Goal: Task Accomplishment & Management: Complete application form

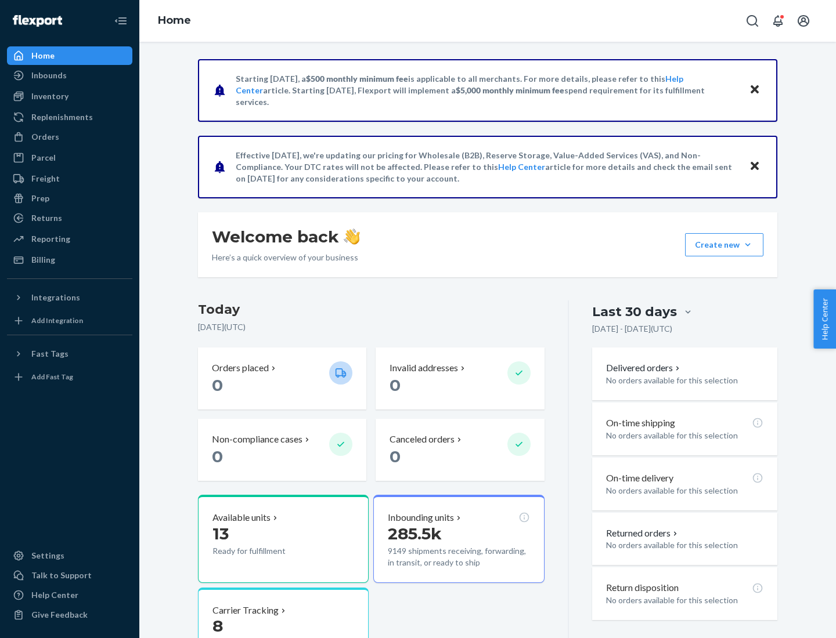
click at [748, 245] on button "Create new Create new inbound Create new order Create new product" at bounding box center [724, 244] width 78 height 23
click at [70, 75] on div "Inbounds" at bounding box center [69, 75] width 123 height 16
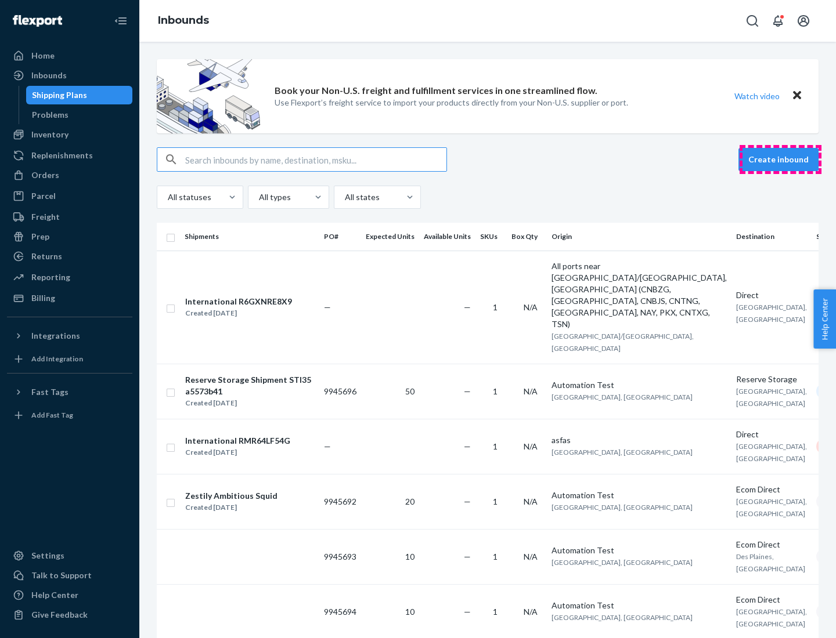
click at [780, 160] on button "Create inbound" at bounding box center [778, 159] width 80 height 23
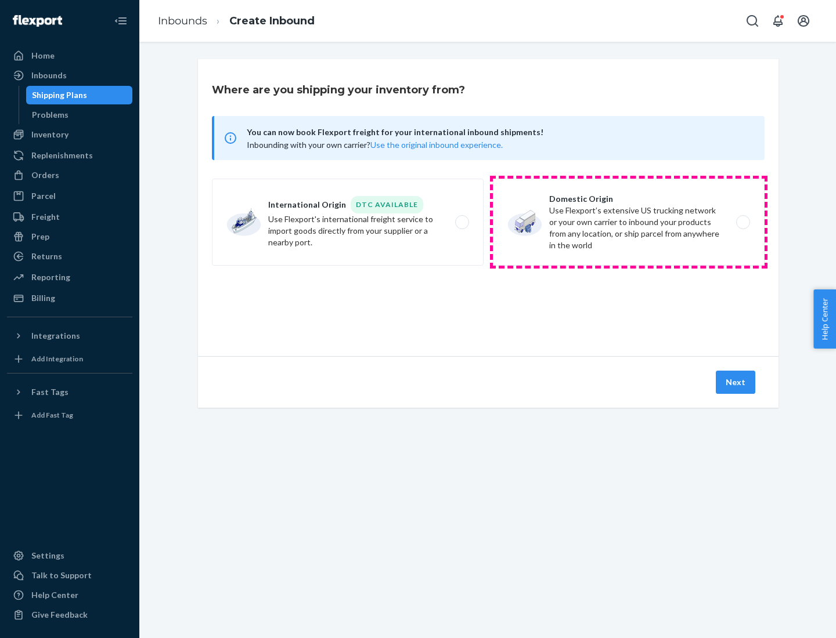
click at [629, 222] on label "Domestic Origin Use Flexport’s extensive US trucking network or your own carrie…" at bounding box center [629, 222] width 272 height 87
click at [742, 222] on input "Domestic Origin Use Flexport’s extensive US trucking network or your own carrie…" at bounding box center [746, 223] width 8 height 8
radio input "true"
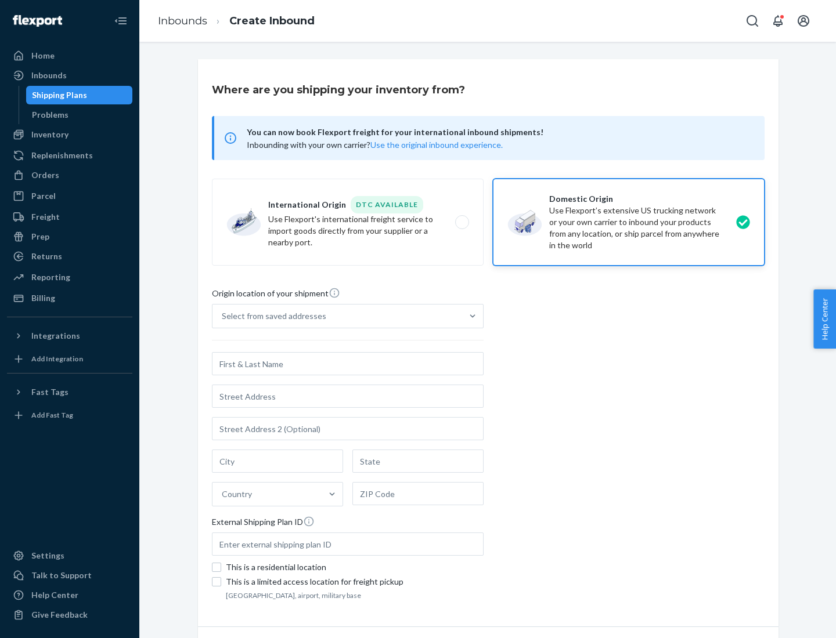
click at [271, 316] on div "Select from saved addresses" at bounding box center [274, 317] width 104 height 12
click at [223, 316] on input "Select from saved addresses" at bounding box center [222, 317] width 1 height 12
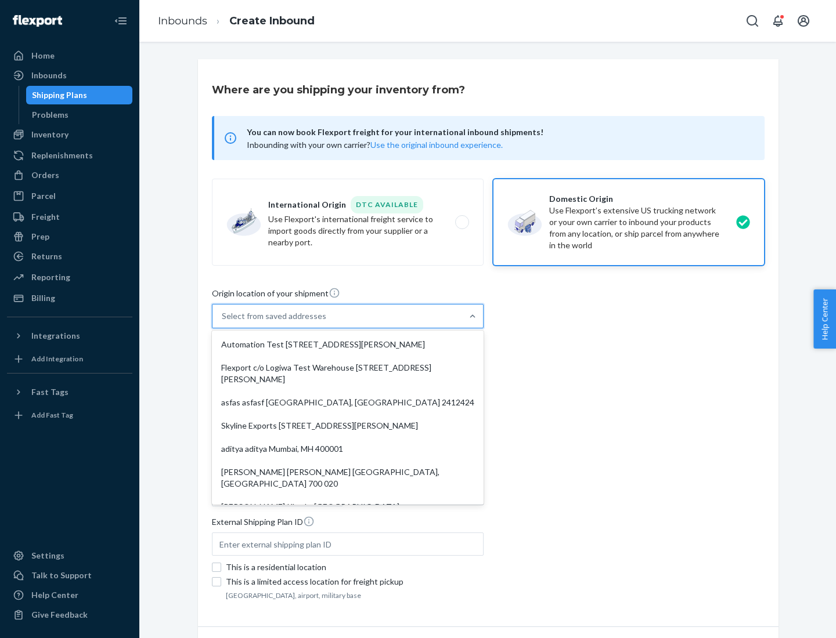
scroll to position [5, 0]
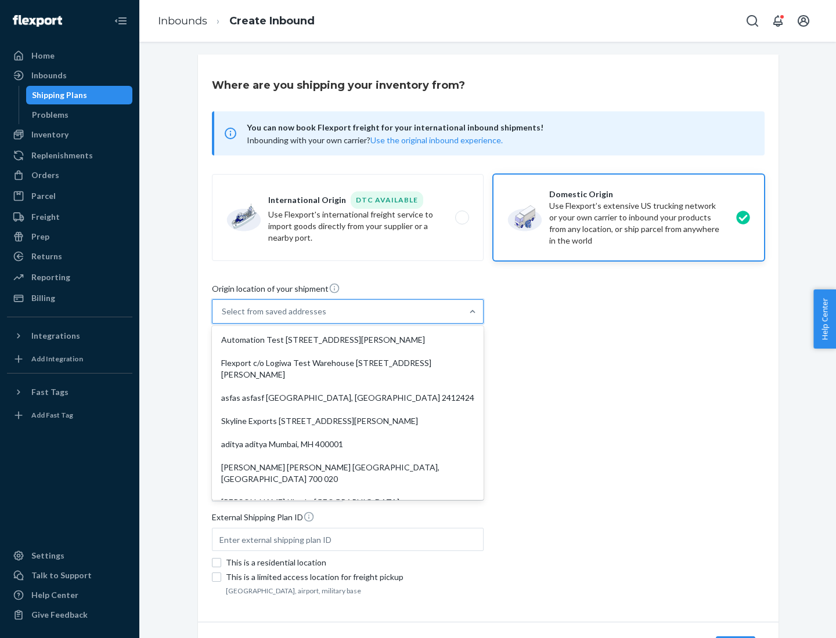
click at [348, 340] on div "Automation Test [STREET_ADDRESS][PERSON_NAME]" at bounding box center [347, 340] width 267 height 23
click at [223, 318] on input "option Automation Test [STREET_ADDRESS][PERSON_NAME]. 9 results available. Use …" at bounding box center [222, 312] width 1 height 12
type input "Automation Test"
type input "9th Floor"
type input "[GEOGRAPHIC_DATA]"
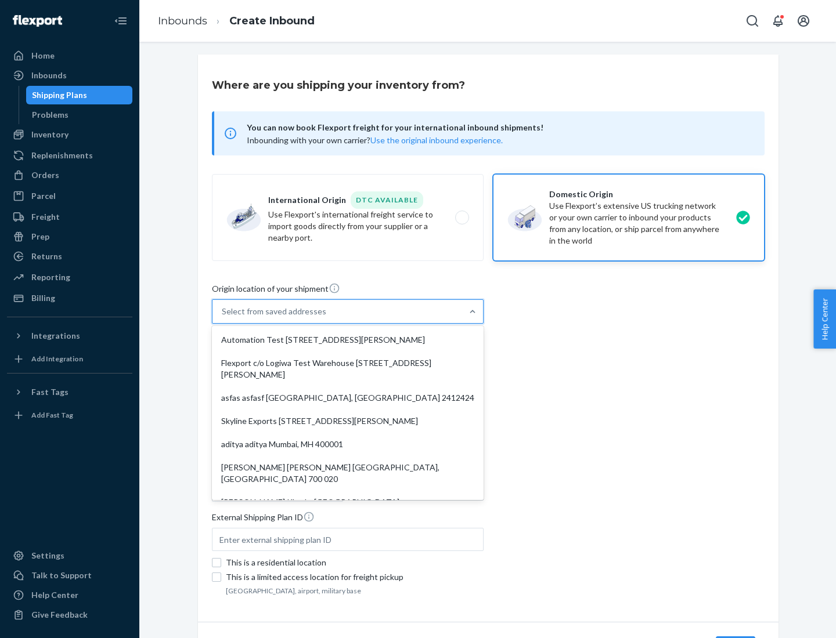
type input "CA"
type input "94104"
type input "[STREET_ADDRESS][PERSON_NAME]"
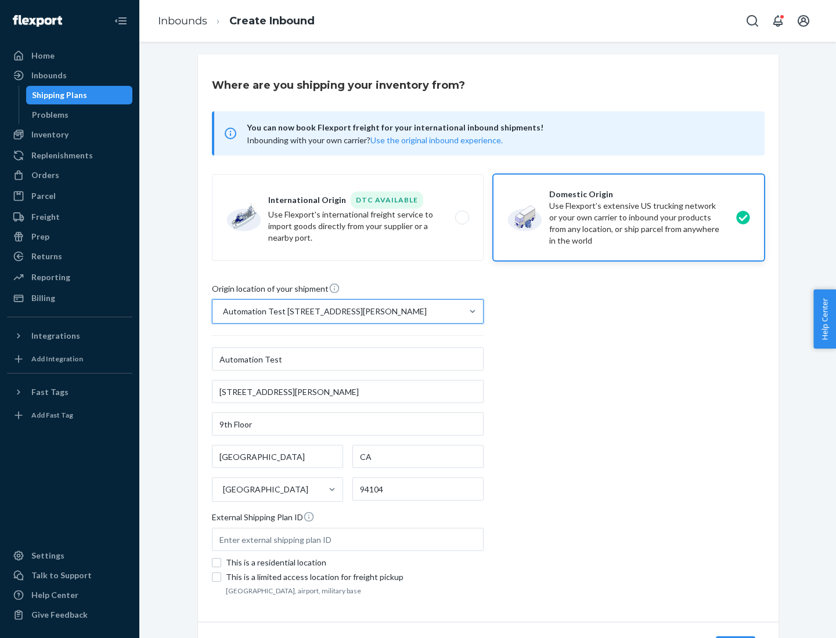
scroll to position [68, 0]
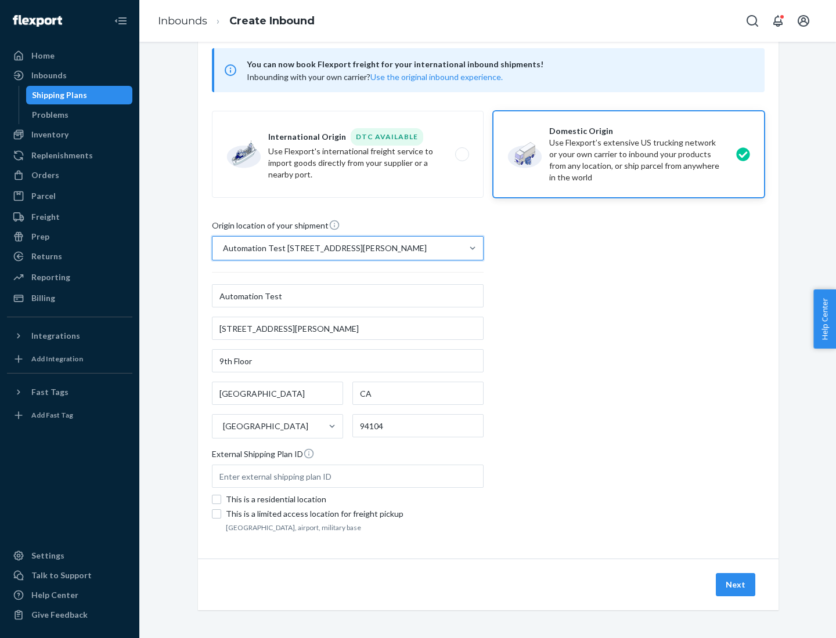
click at [736, 585] on button "Next" at bounding box center [735, 584] width 39 height 23
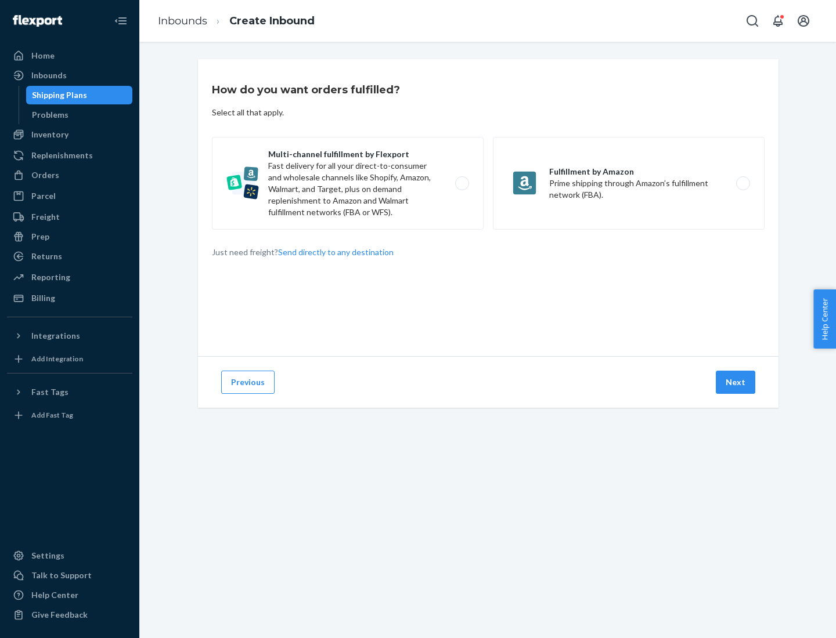
click at [348, 183] on label "Multi-channel fulfillment by Flexport Fast delivery for all your direct-to-cons…" at bounding box center [348, 183] width 272 height 93
click at [461, 183] on input "Multi-channel fulfillment by Flexport Fast delivery for all your direct-to-cons…" at bounding box center [465, 184] width 8 height 8
radio input "true"
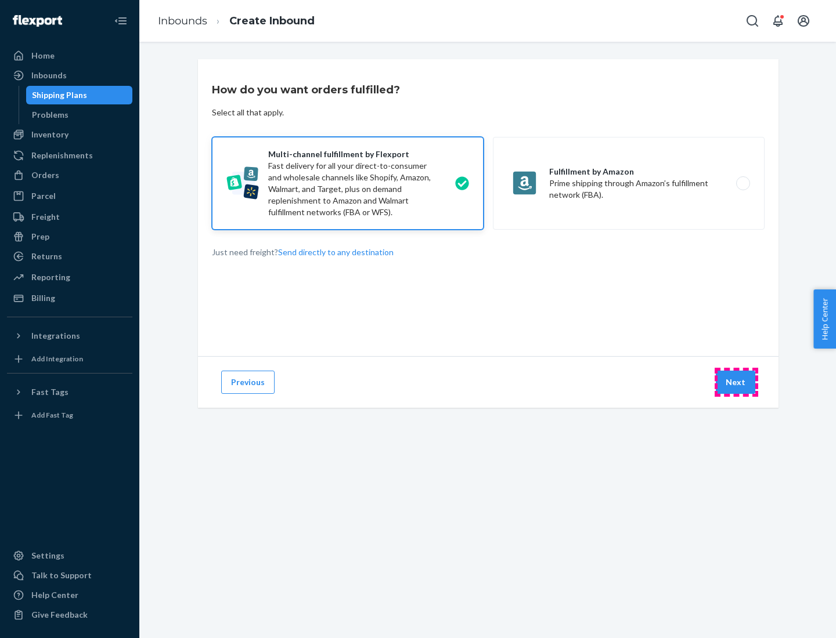
click at [736, 383] on button "Next" at bounding box center [735, 382] width 39 height 23
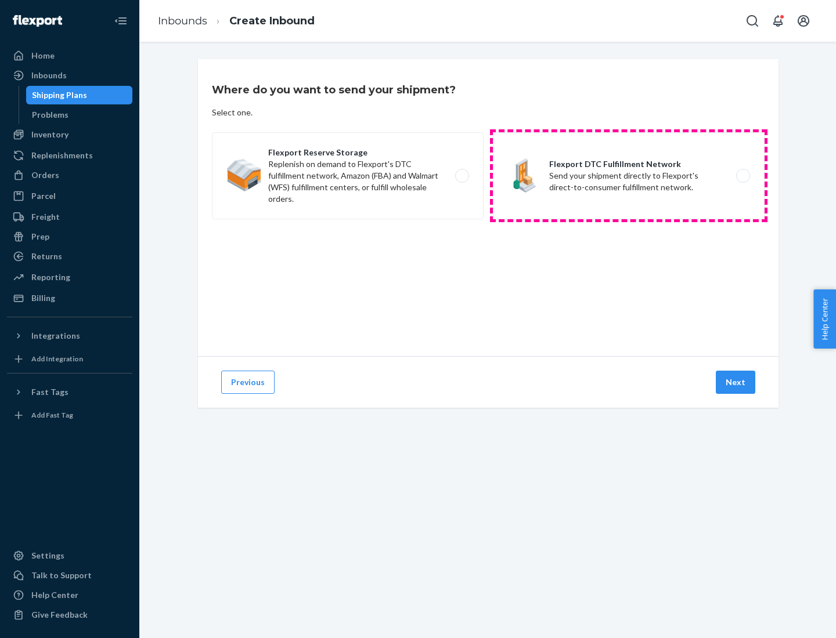
click at [629, 176] on label "Flexport DTC Fulfillment Network Send your shipment directly to Flexport's dire…" at bounding box center [629, 175] width 272 height 87
click at [742, 176] on input "Flexport DTC Fulfillment Network Send your shipment directly to Flexport's dire…" at bounding box center [746, 176] width 8 height 8
radio input "true"
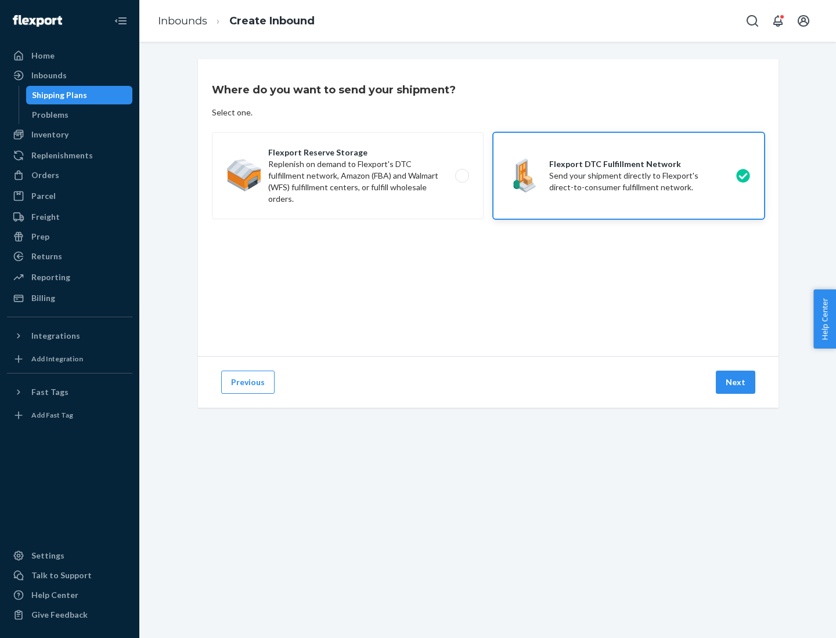
click at [736, 383] on button "Next" at bounding box center [735, 382] width 39 height 23
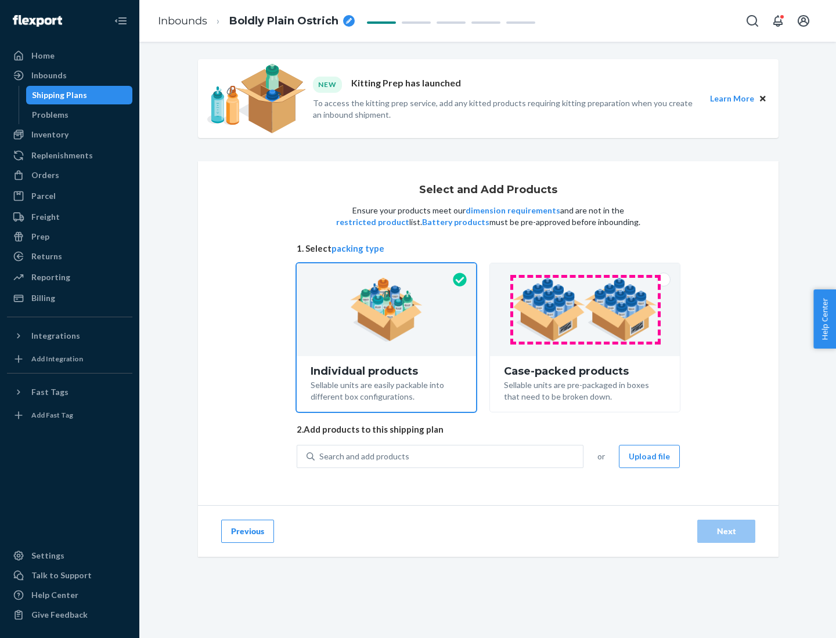
click at [585, 310] on img at bounding box center [585, 310] width 145 height 64
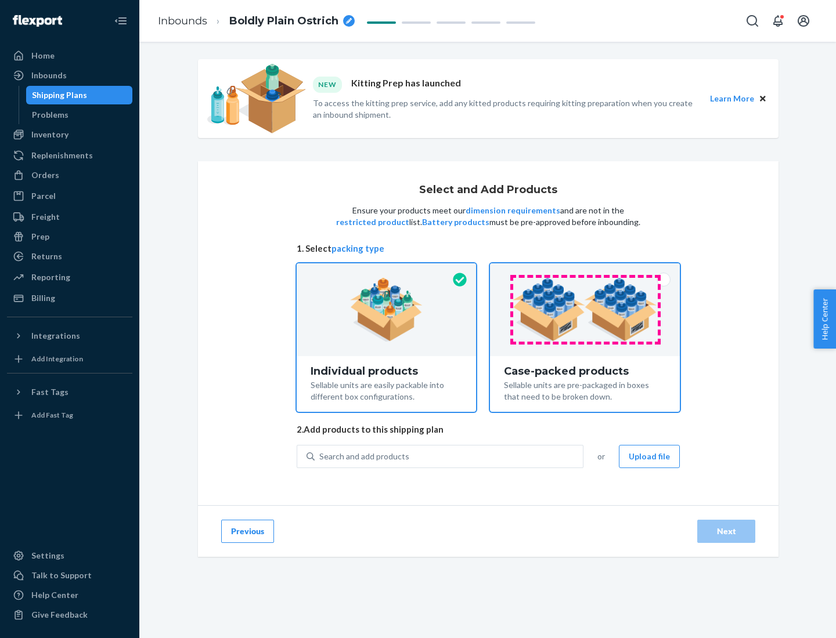
click at [585, 271] on input "Case-packed products Sellable units are pre-packaged in boxes that need to be b…" at bounding box center [585, 268] width 8 height 8
radio input "true"
radio input "false"
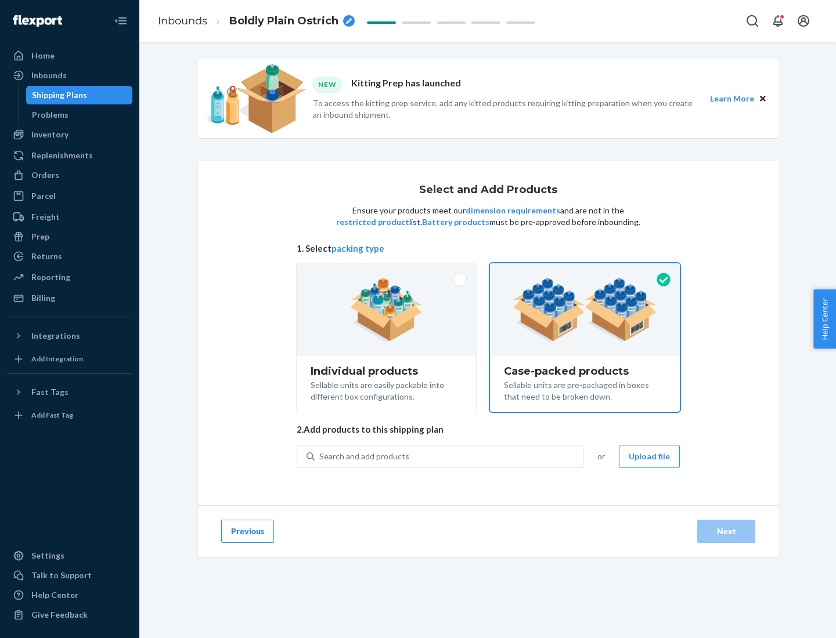
click at [449, 456] on div "Search and add products" at bounding box center [449, 456] width 268 height 21
click at [320, 456] on input "Search and add products" at bounding box center [319, 457] width 1 height 12
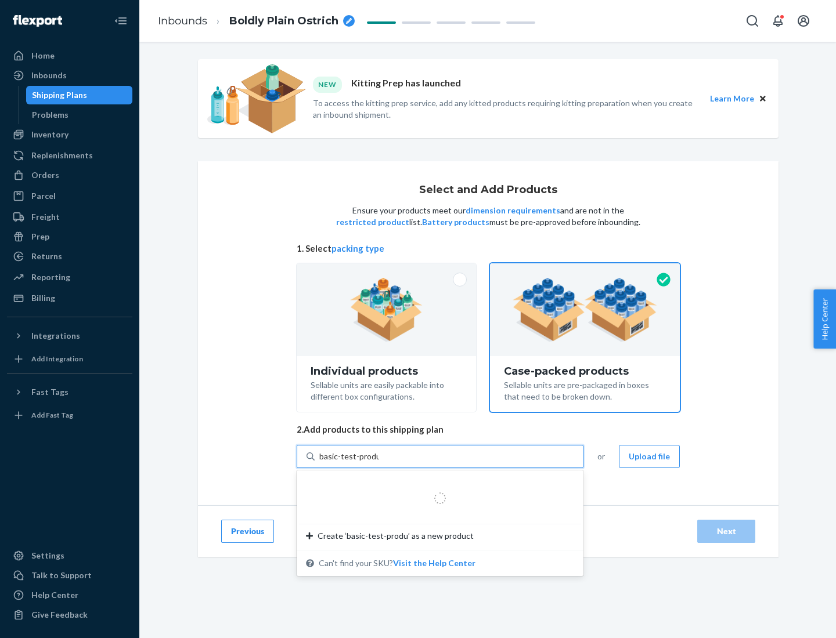
type input "basic-test-product-1"
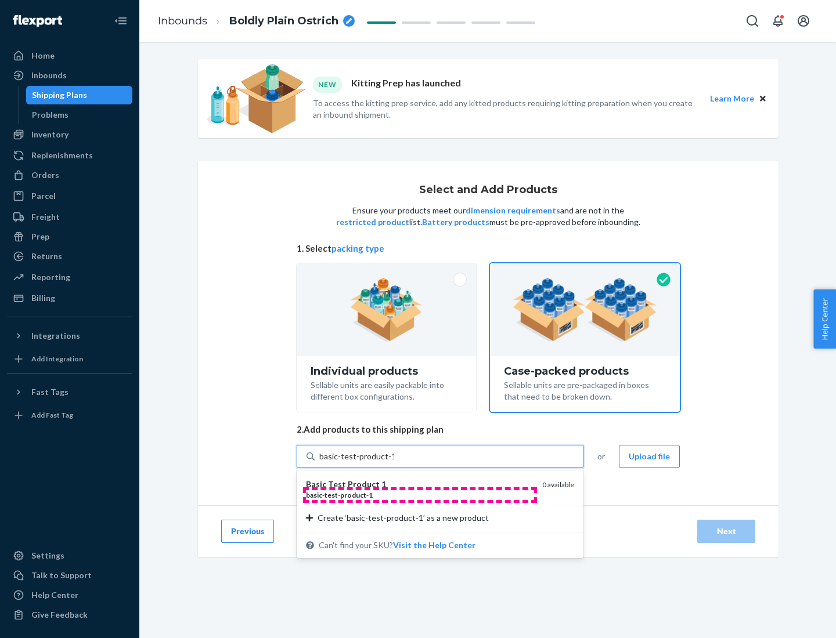
click at [420, 495] on div "basic - test - product - 1" at bounding box center [419, 495] width 227 height 10
click at [394, 463] on input "basic-test-product-1" at bounding box center [356, 457] width 74 height 12
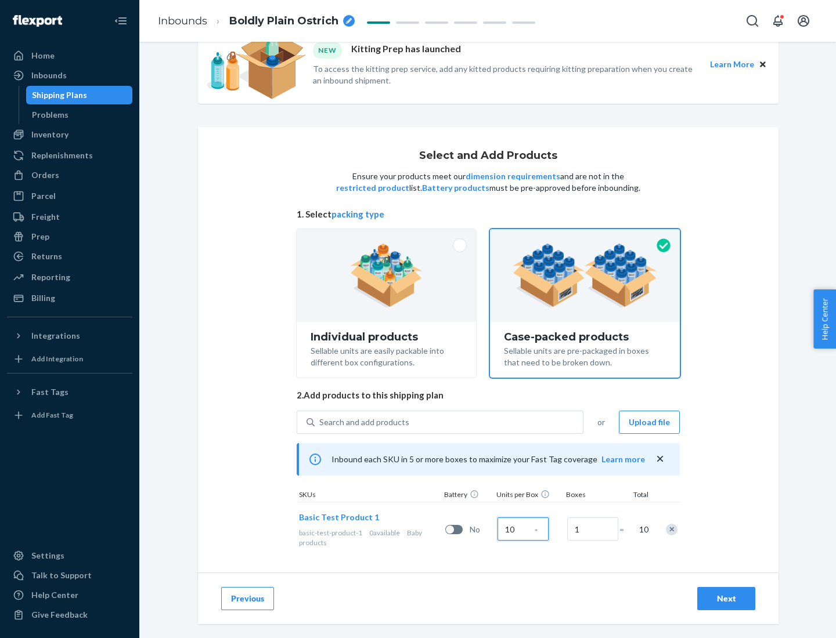
scroll to position [42, 0]
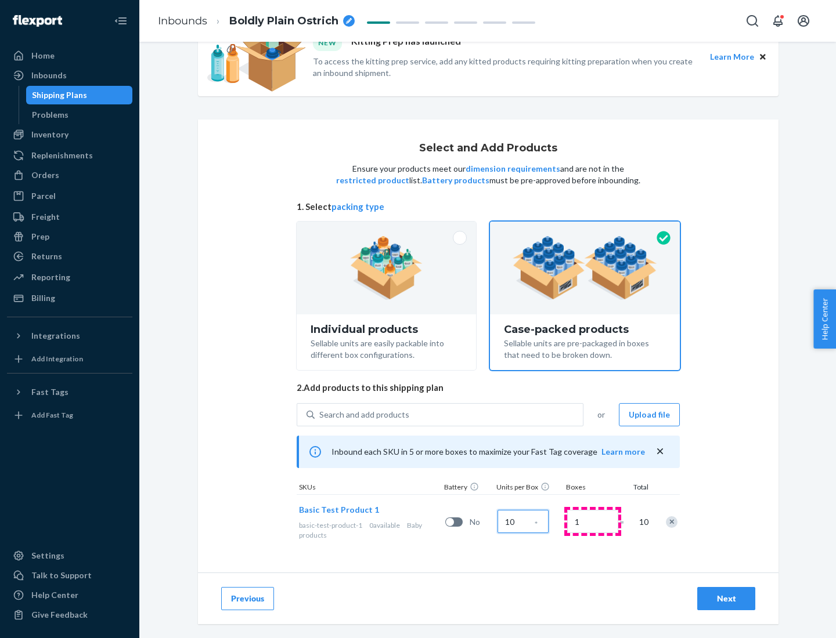
type input "10"
type input "7"
click at [726, 599] on div "Next" at bounding box center [726, 599] width 38 height 12
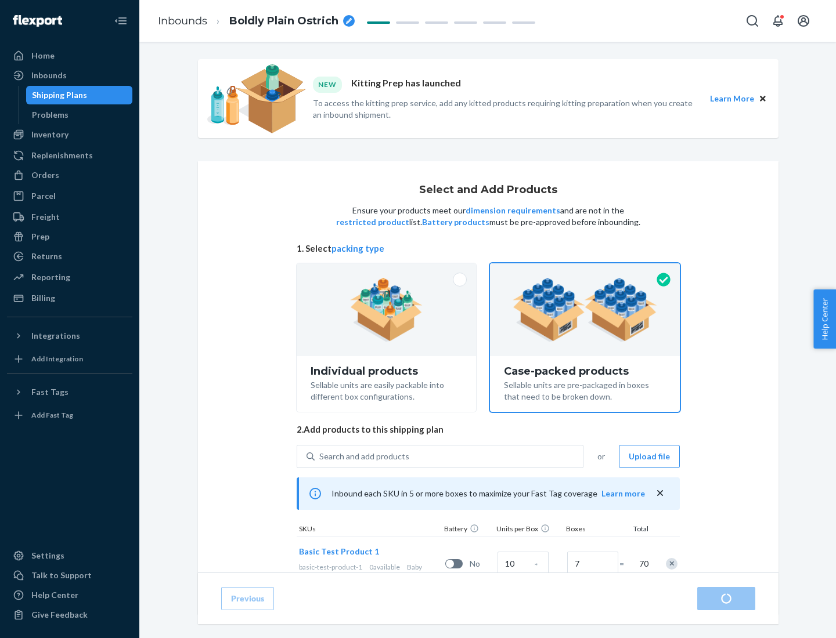
radio input "true"
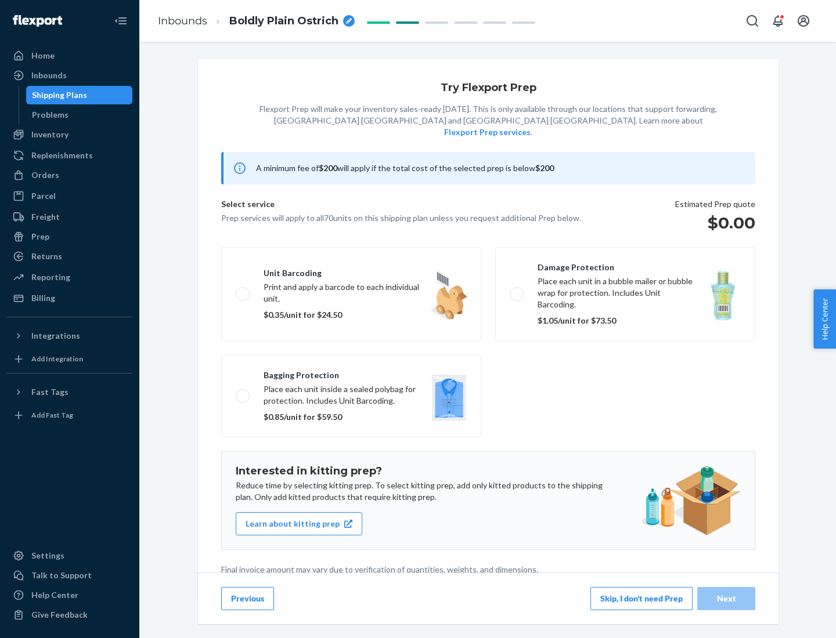
scroll to position [3, 0]
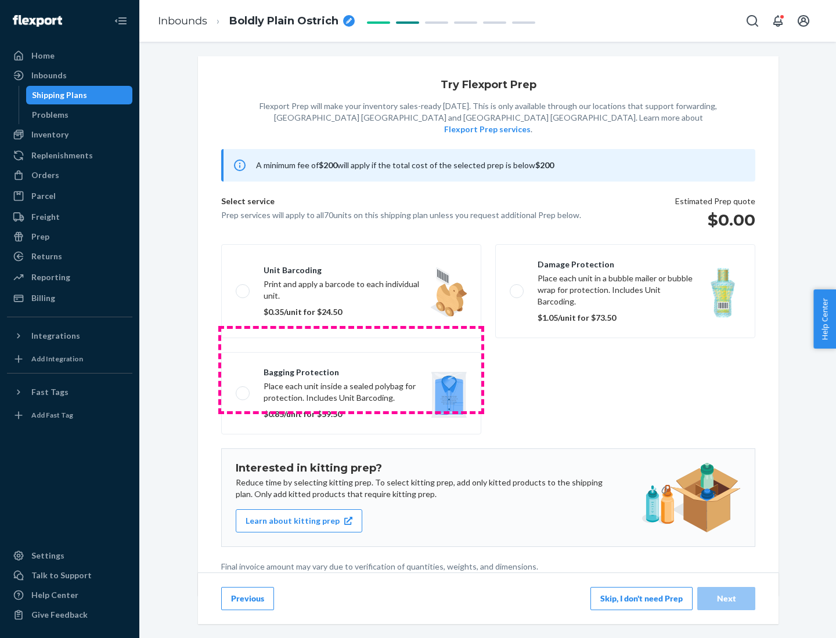
click at [351, 370] on label "Bagging protection Place each unit inside a sealed polybag for protection. Incl…" at bounding box center [351, 393] width 260 height 82
click at [243, 389] on input "Bagging protection Place each unit inside a sealed polybag for protection. Incl…" at bounding box center [240, 393] width 8 height 8
checkbox input "true"
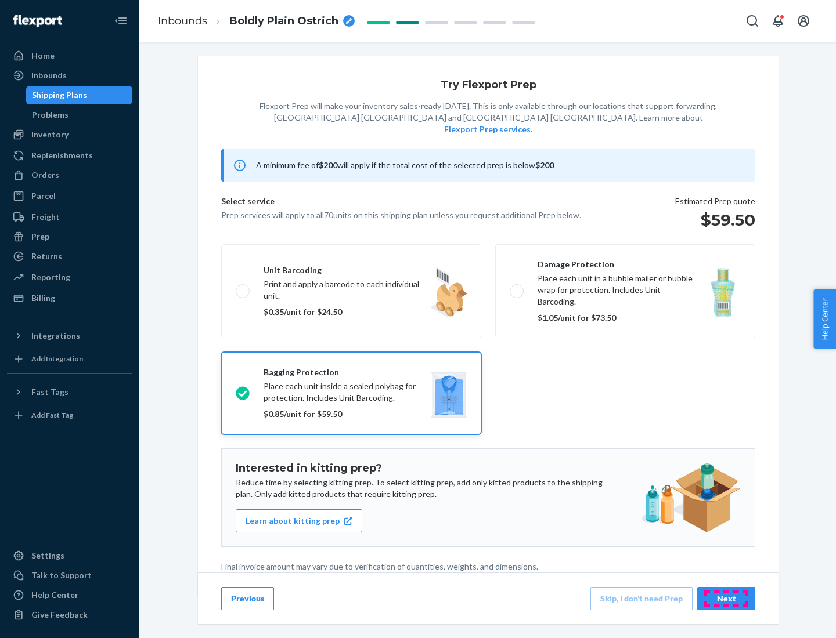
click at [726, 598] on div "Next" at bounding box center [726, 599] width 38 height 12
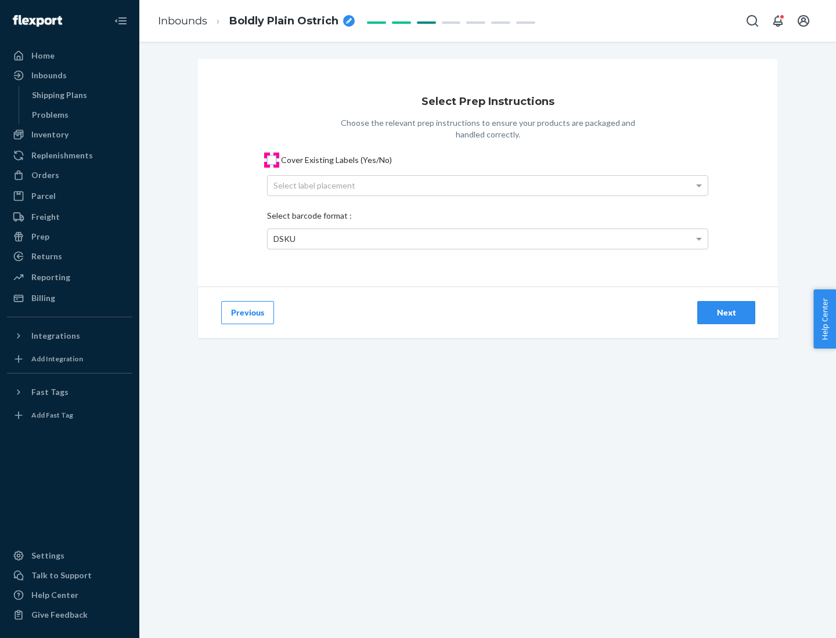
click at [272, 160] on input "Cover Existing Labels (Yes/No)" at bounding box center [271, 160] width 9 height 9
checkbox input "true"
click at [488, 185] on div "Select label placement" at bounding box center [488, 186] width 440 height 20
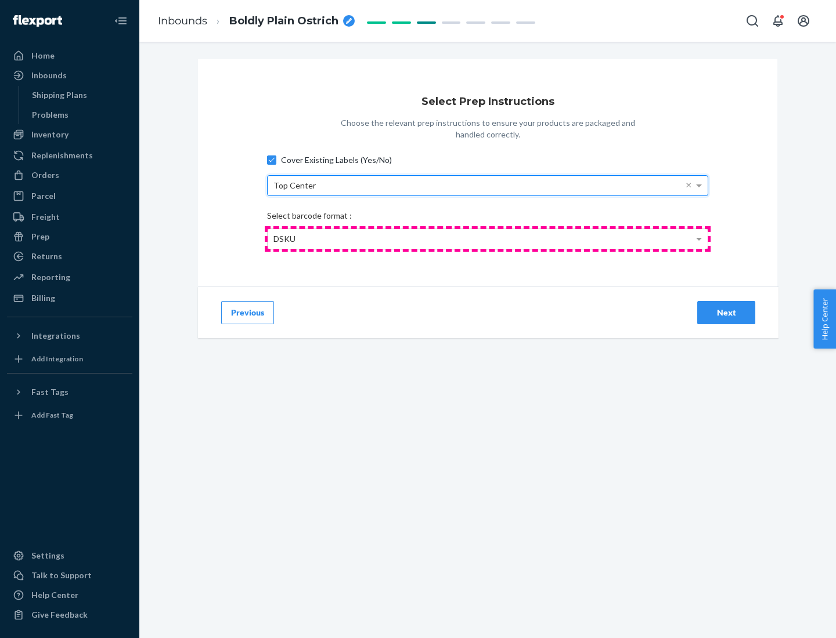
click at [488, 239] on div "DSKU" at bounding box center [488, 239] width 440 height 20
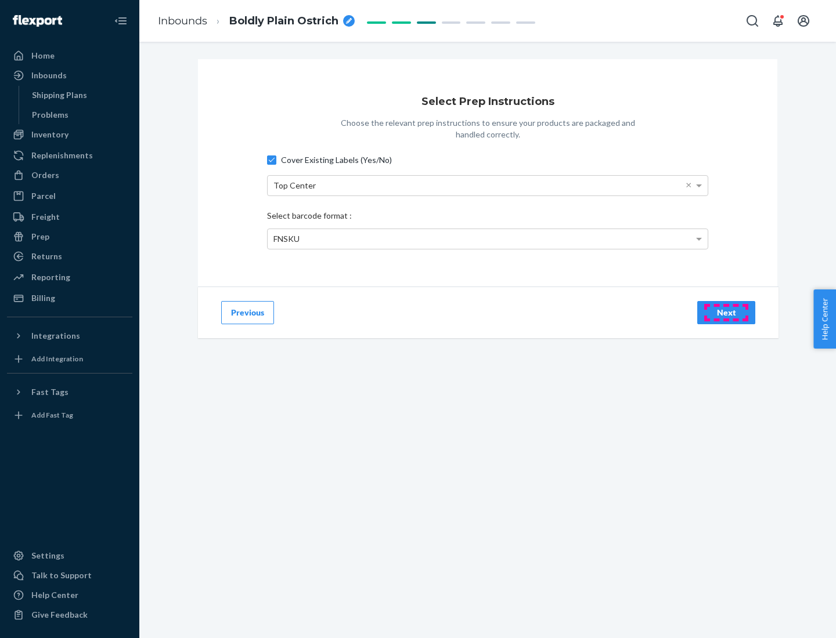
click at [726, 312] on div "Next" at bounding box center [726, 313] width 38 height 12
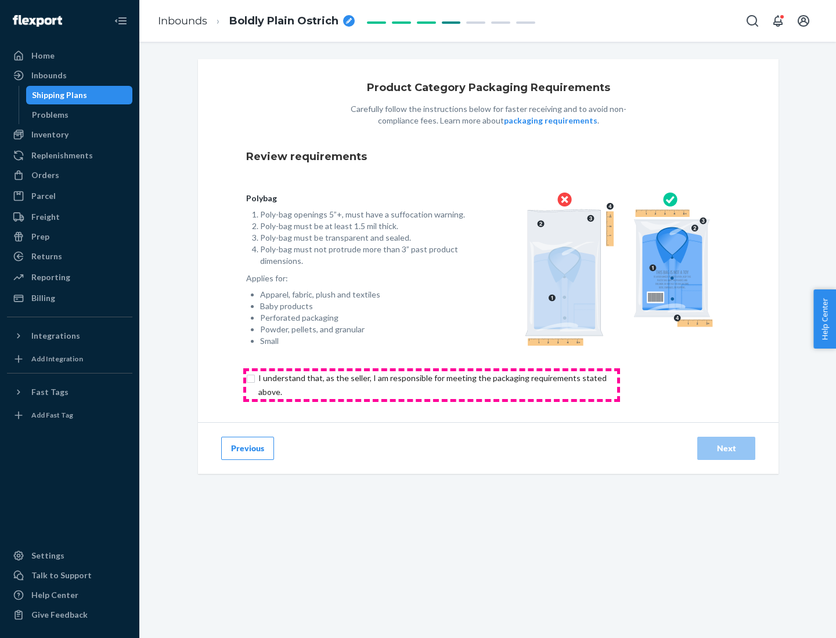
click at [431, 385] on input "checkbox" at bounding box center [439, 385] width 386 height 28
checkbox input "true"
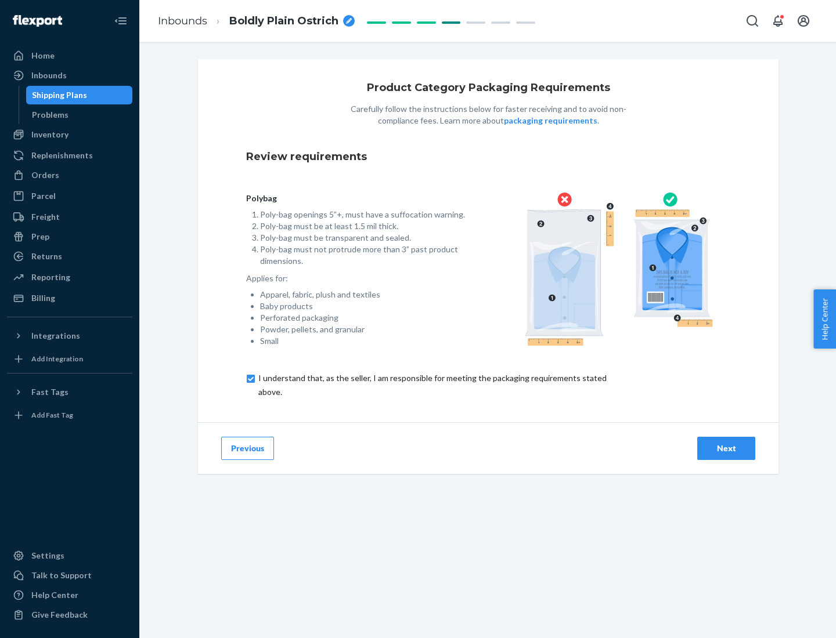
click at [726, 448] on div "Next" at bounding box center [726, 449] width 38 height 12
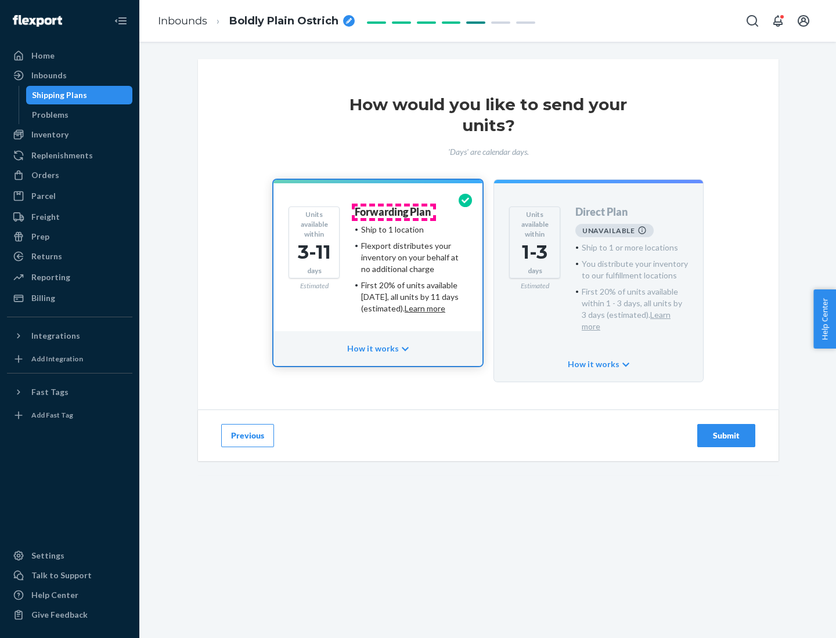
click at [394, 212] on h4 "Forwarding Plan" at bounding box center [393, 213] width 76 height 12
click at [726, 430] on div "Submit" at bounding box center [726, 436] width 38 height 12
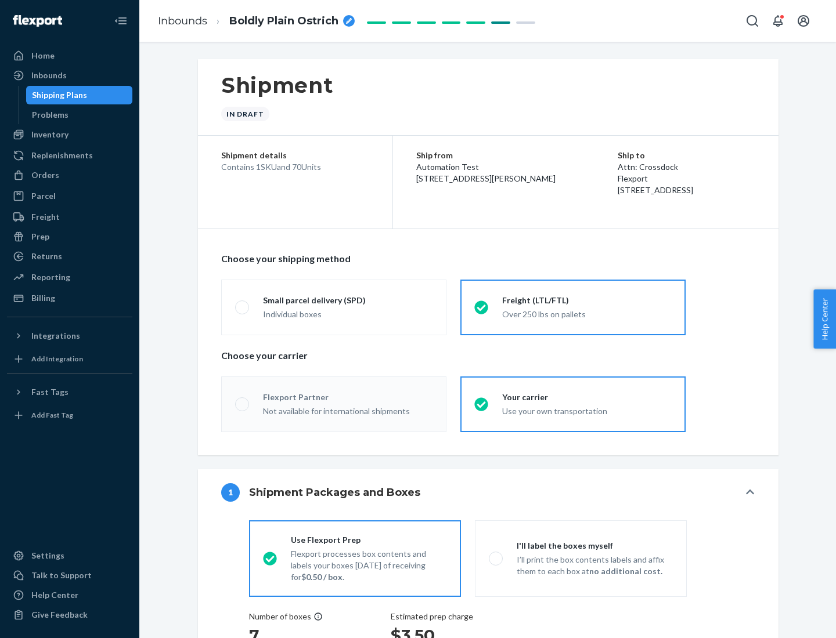
radio input "true"
radio input "false"
radio input "true"
radio input "false"
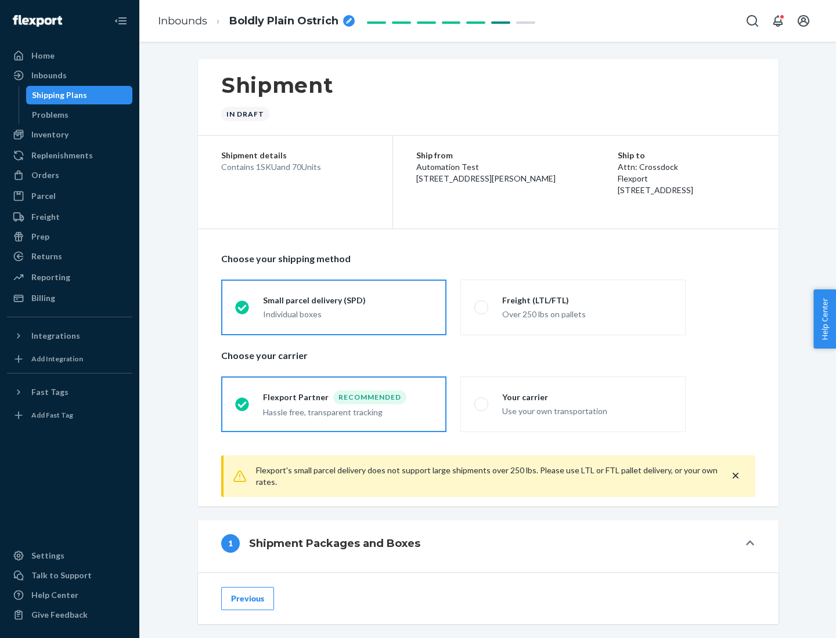
click at [573, 307] on div "Over 250 lbs on pallets" at bounding box center [586, 313] width 169 height 14
click at [482, 307] on input "Freight (LTL/FTL) Over 250 lbs on pallets" at bounding box center [478, 308] width 8 height 8
radio input "true"
radio input "false"
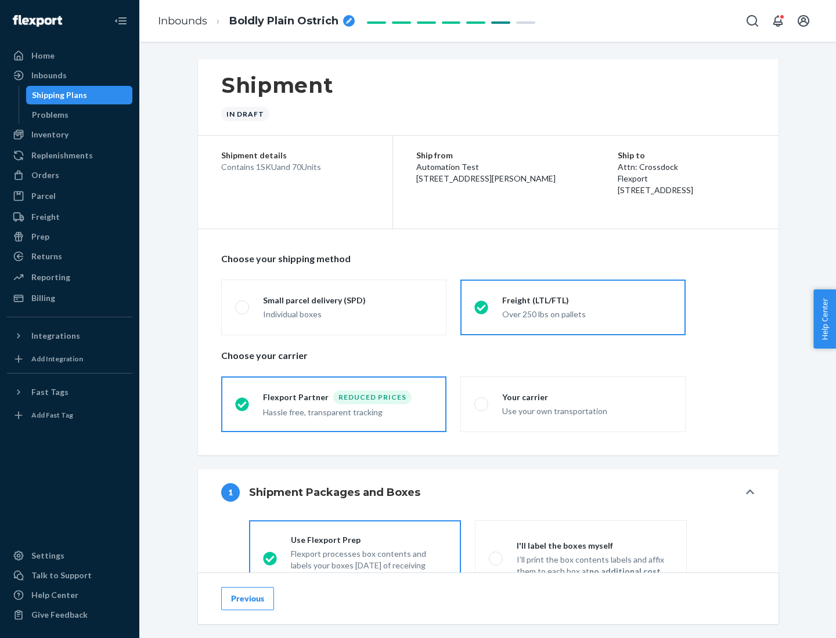
scroll to position [64, 0]
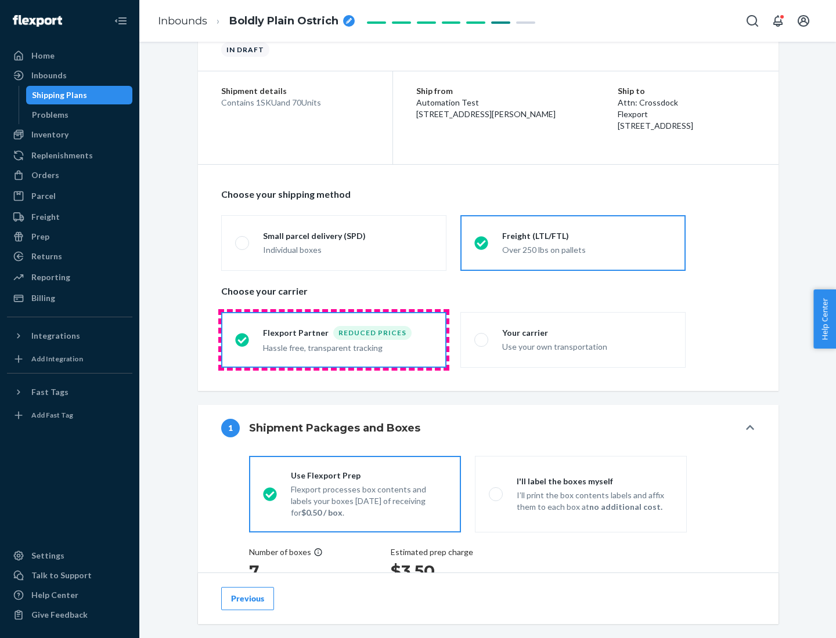
click at [334, 340] on div "Hassle free, transparent tracking" at bounding box center [347, 347] width 169 height 14
click at [243, 340] on input "Flexport Partner Reduced prices Hassle free, transparent tracking" at bounding box center [239, 340] width 8 height 8
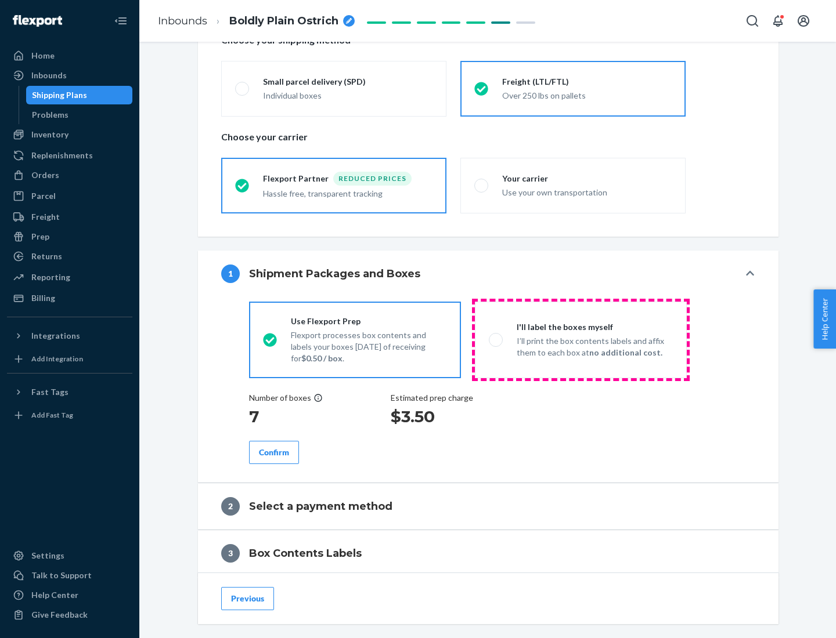
click at [580, 340] on p "I’ll print the box contents labels and affix them to each box at no additional …" at bounding box center [595, 346] width 156 height 23
click at [496, 340] on input "I'll label the boxes myself I’ll print the box contents labels and affix them t…" at bounding box center [493, 340] width 8 height 8
radio input "true"
radio input "false"
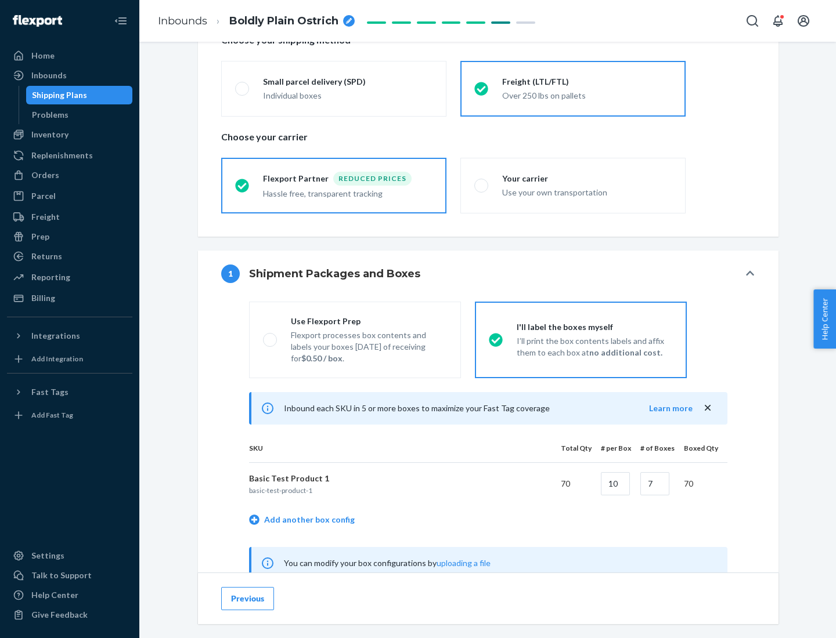
scroll to position [363, 0]
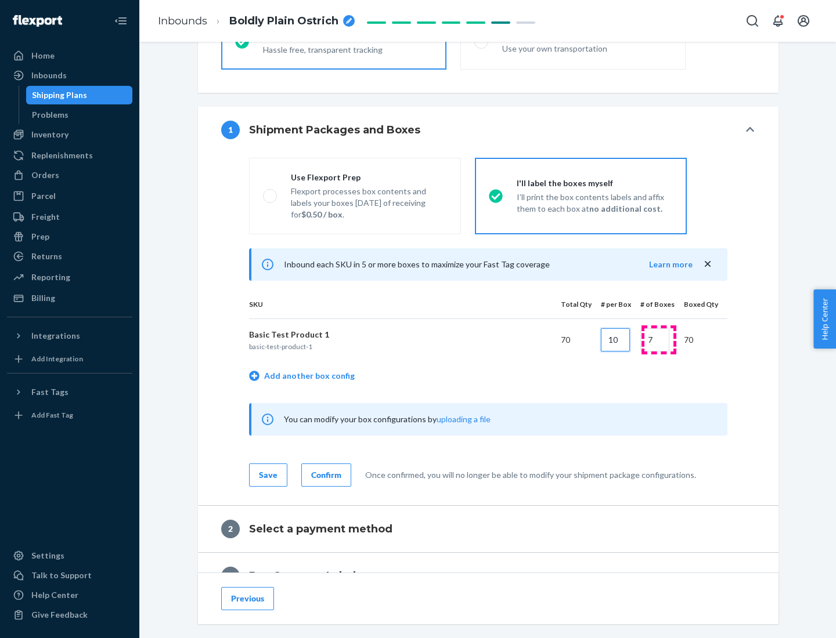
type input "10"
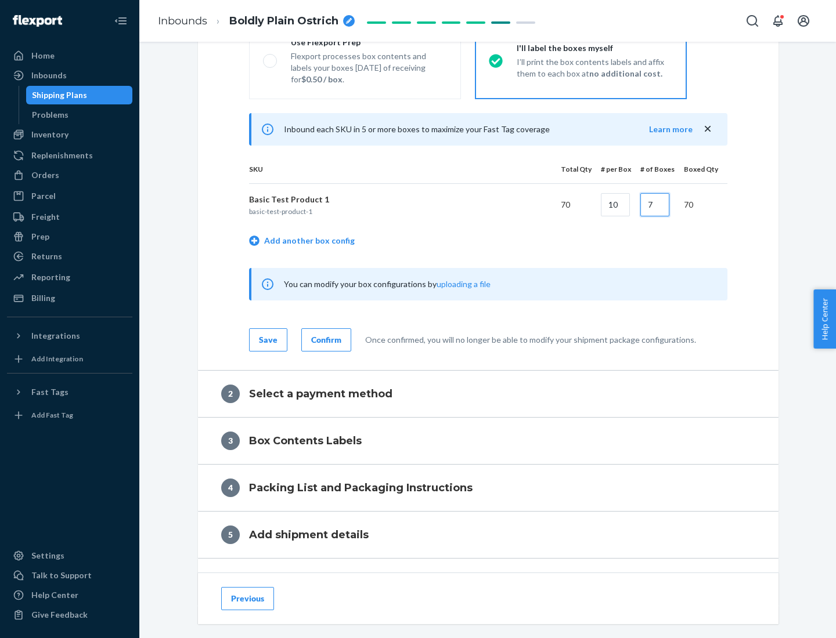
type input "7"
click at [324, 340] on div "Confirm" at bounding box center [326, 340] width 30 height 12
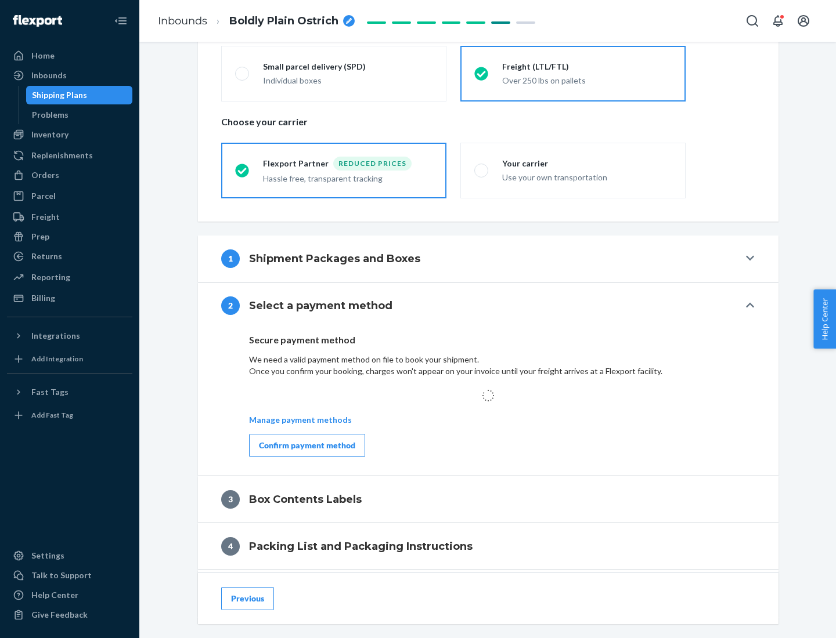
scroll to position [340, 0]
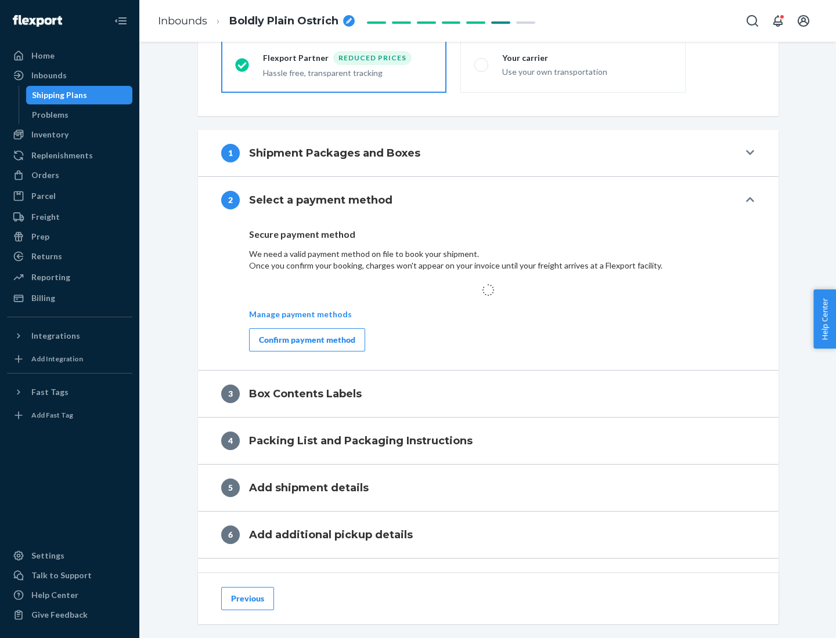
click at [306, 340] on div "Confirm payment method" at bounding box center [307, 340] width 96 height 12
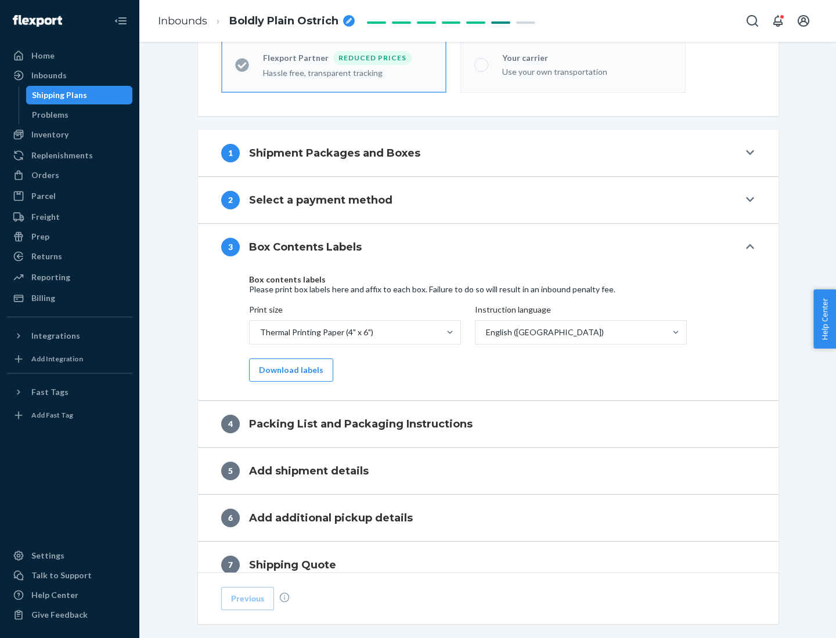
scroll to position [370, 0]
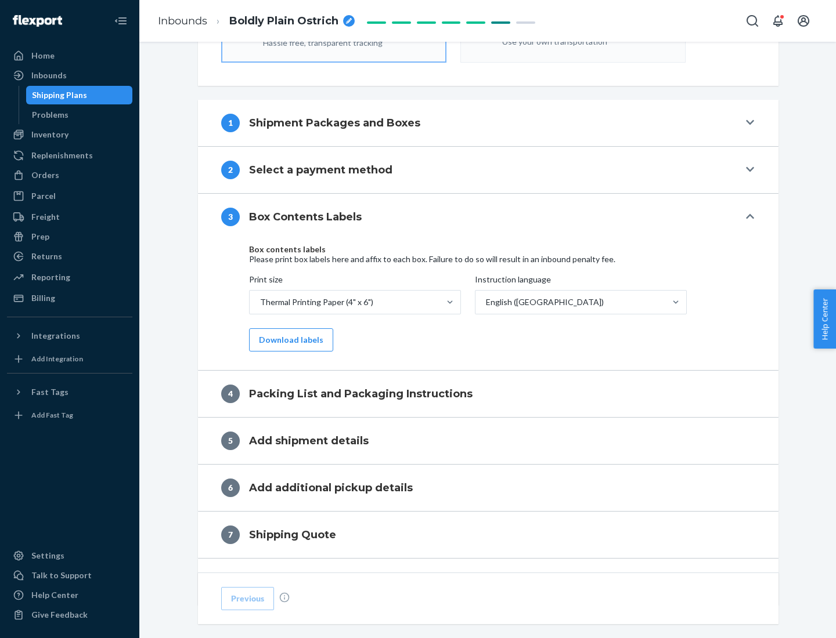
click at [288, 340] on button "Download labels" at bounding box center [291, 340] width 84 height 23
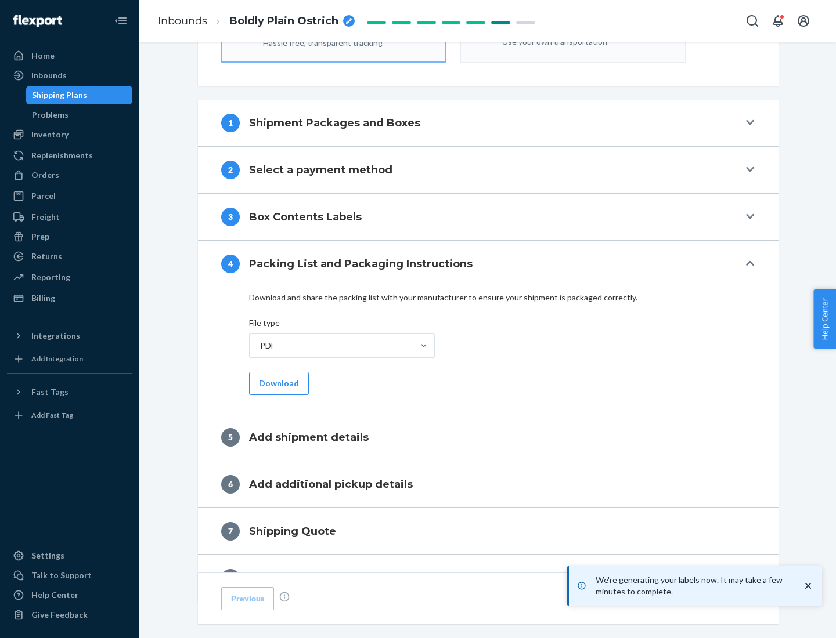
scroll to position [413, 0]
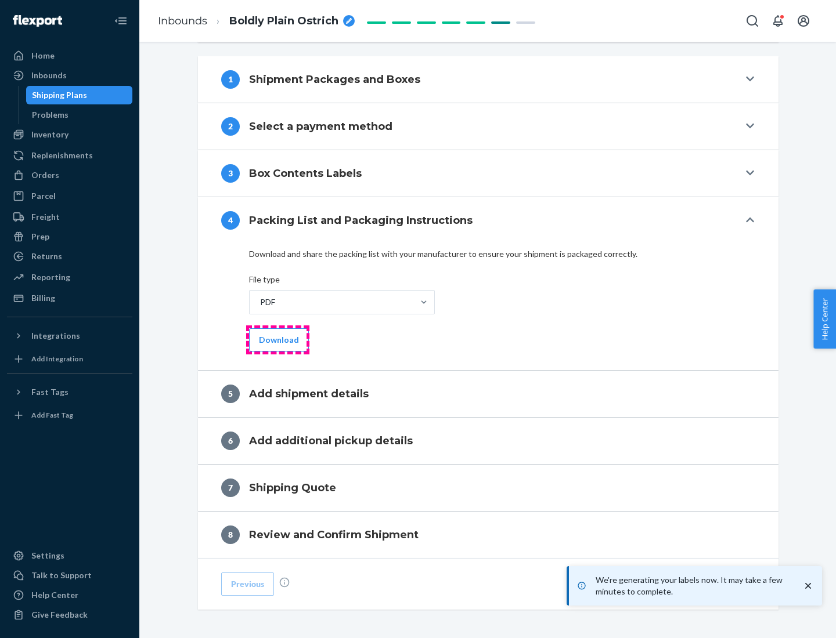
click at [277, 340] on button "Download" at bounding box center [279, 340] width 60 height 23
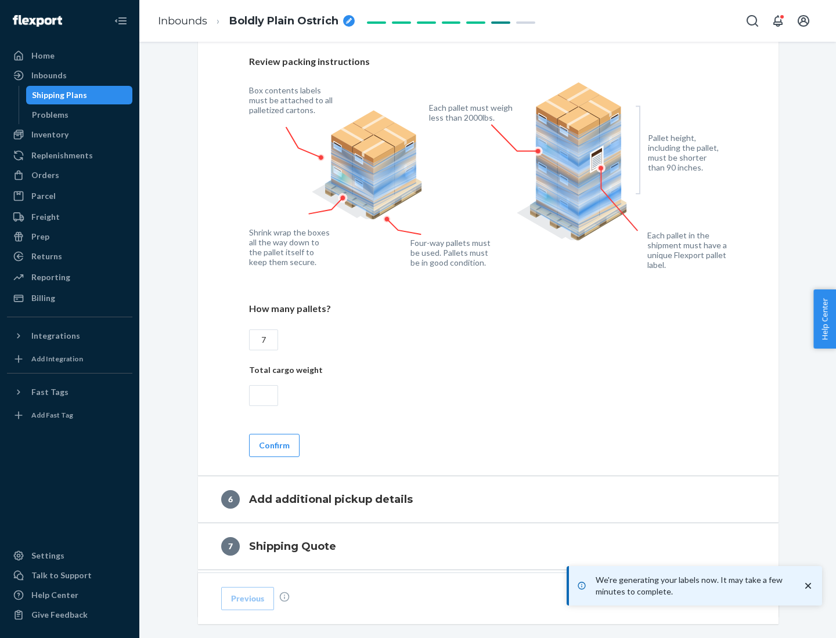
scroll to position [800, 0]
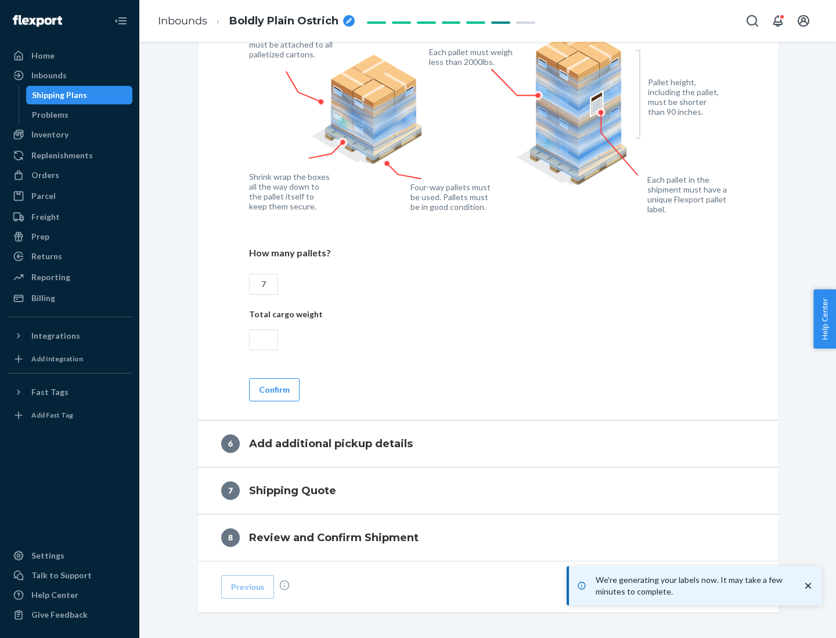
type input "7"
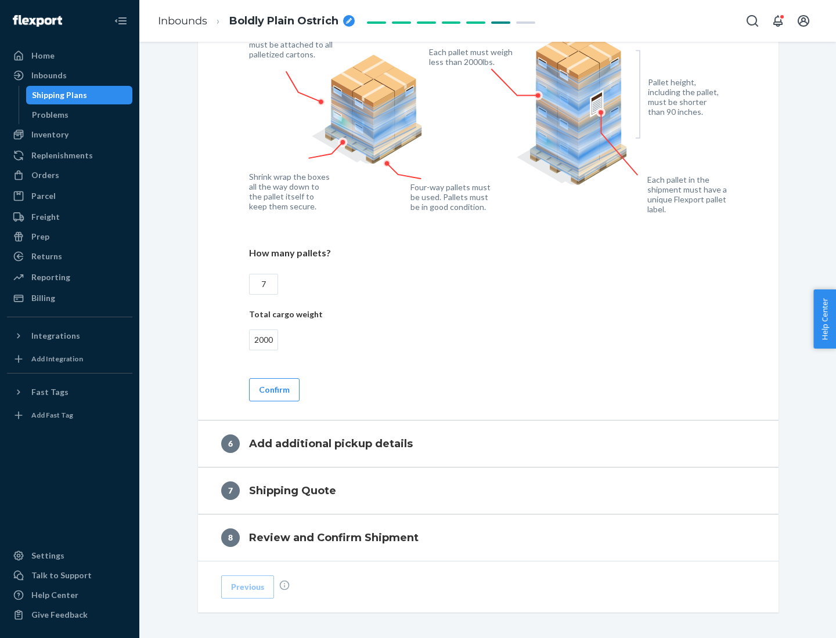
scroll to position [850, 0]
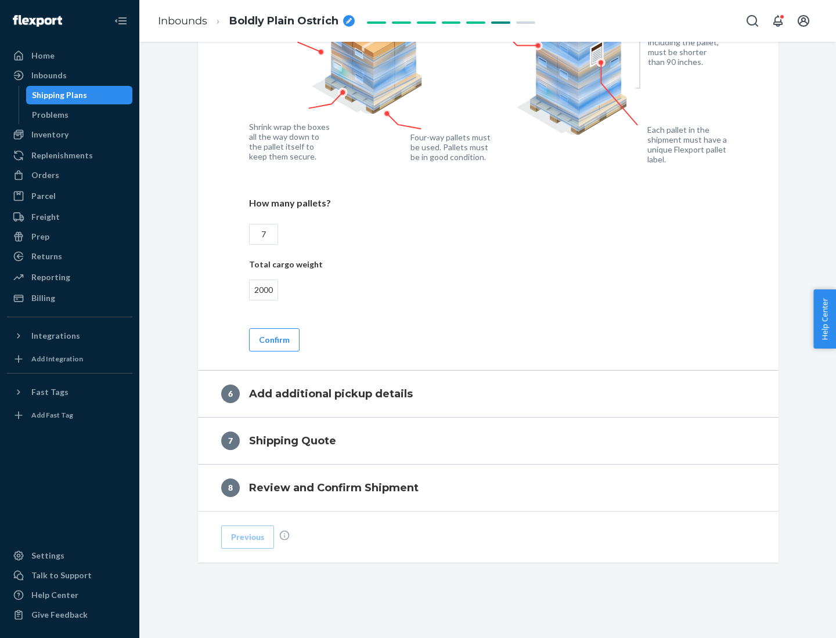
type input "2000"
click at [273, 340] on button "Confirm" at bounding box center [274, 340] width 50 height 23
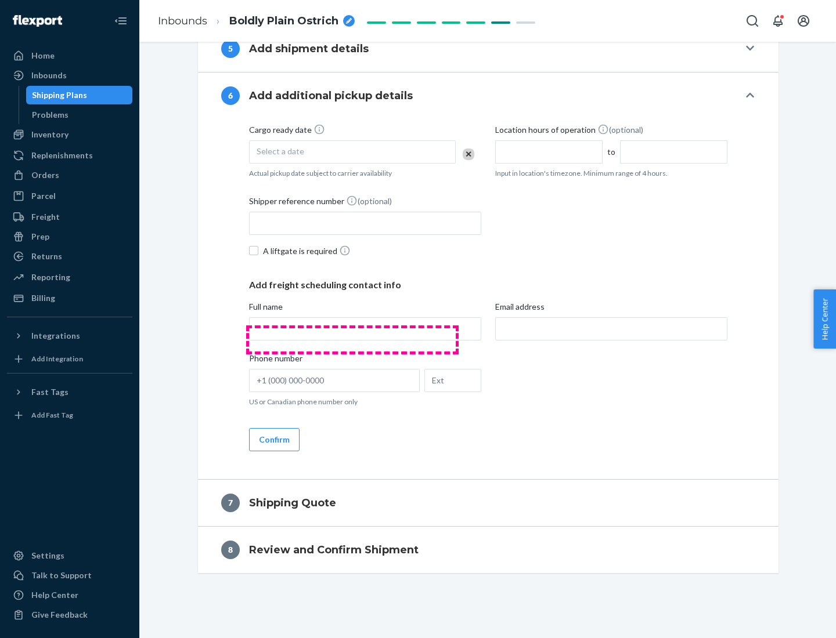
scroll to position [444, 0]
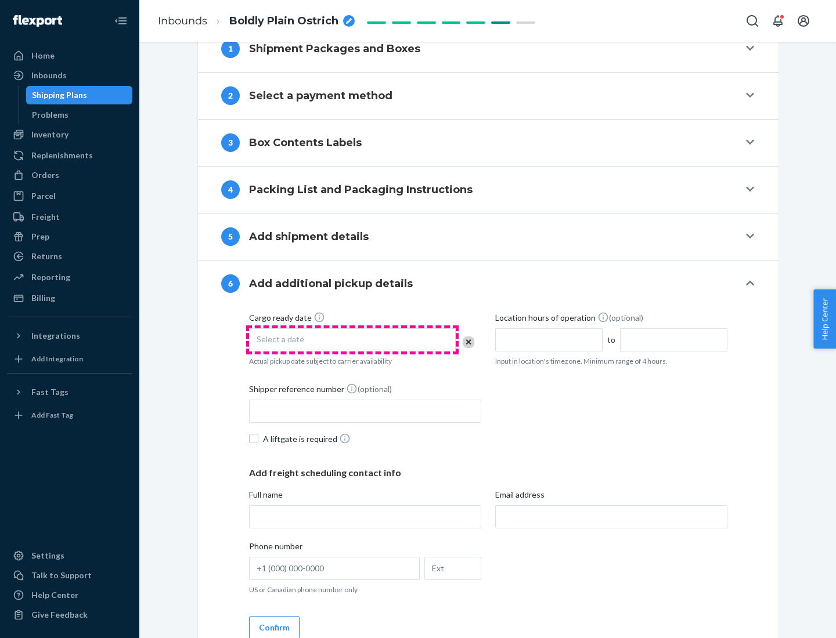
click at [352, 340] on div "Select a date" at bounding box center [352, 340] width 207 height 23
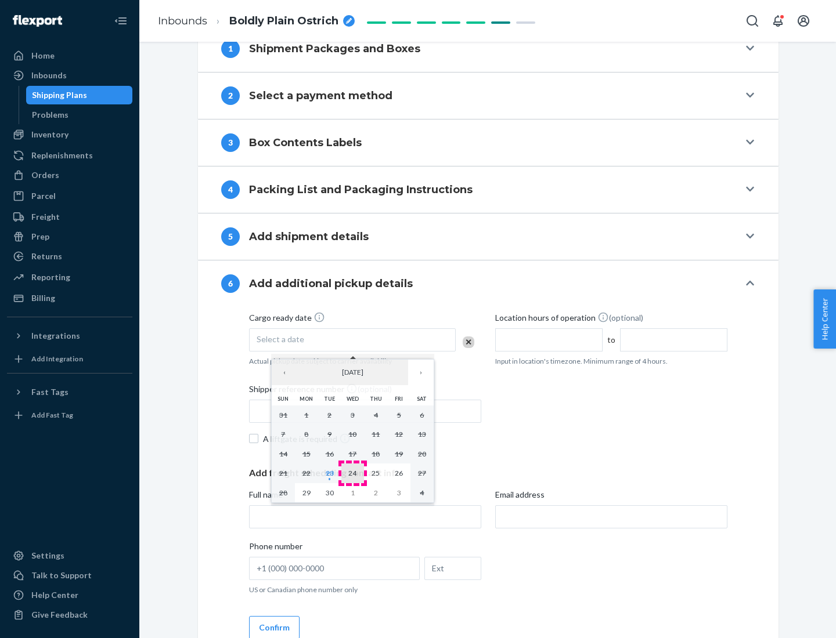
click at [352, 473] on abbr "24" at bounding box center [352, 473] width 8 height 9
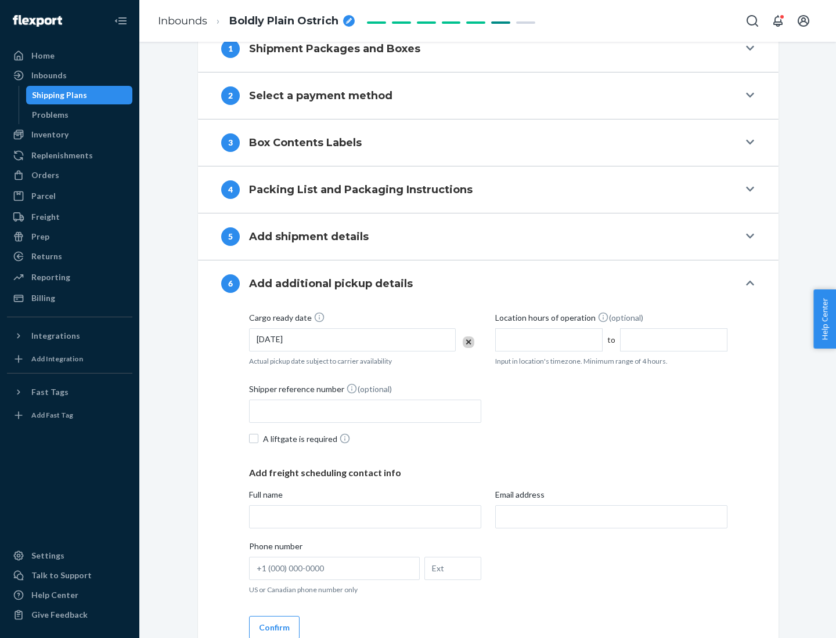
scroll to position [621, 0]
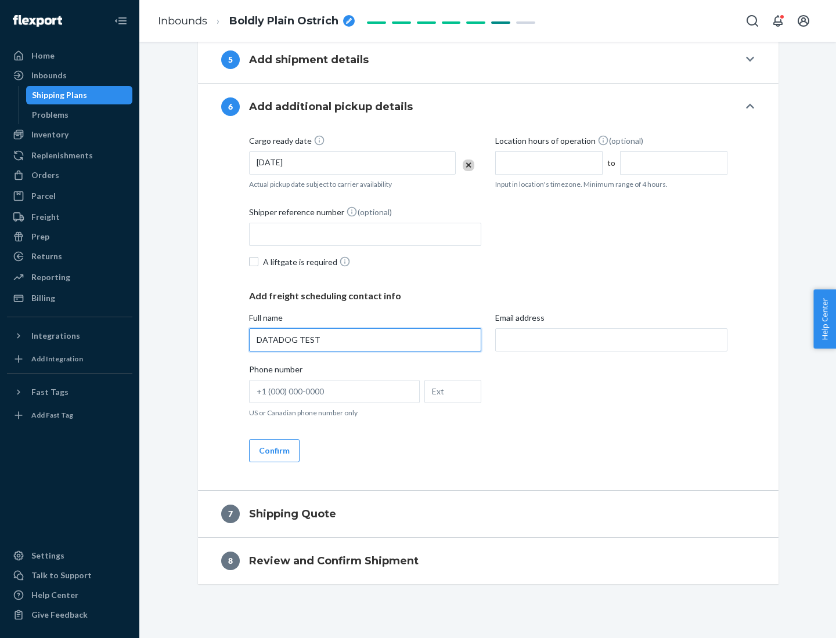
type input "DATADOG TEST"
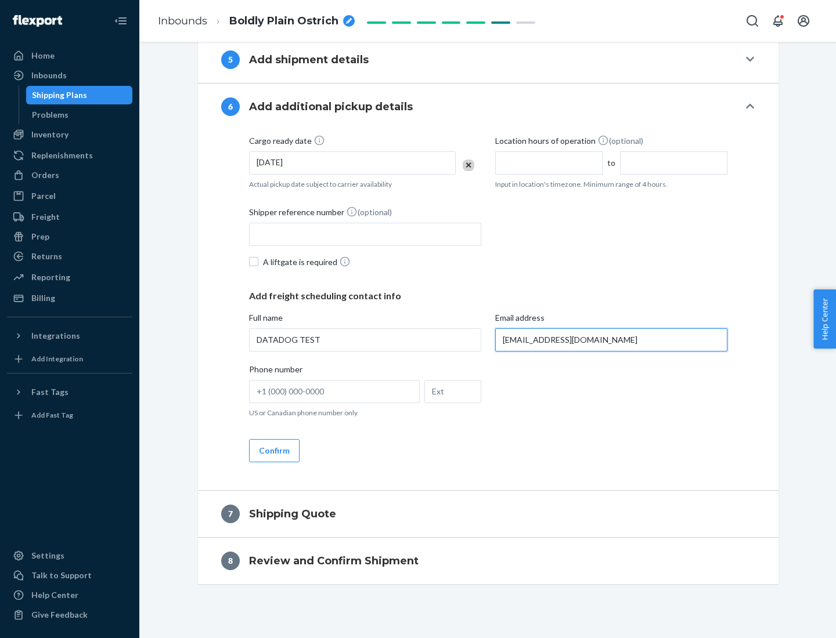
scroll to position [632, 0]
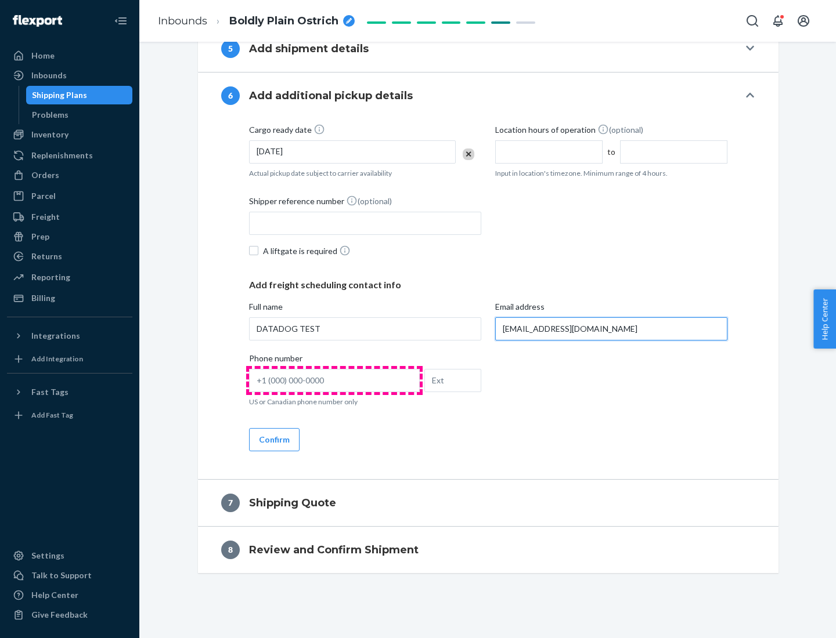
type input "[EMAIL_ADDRESS][DOMAIN_NAME]"
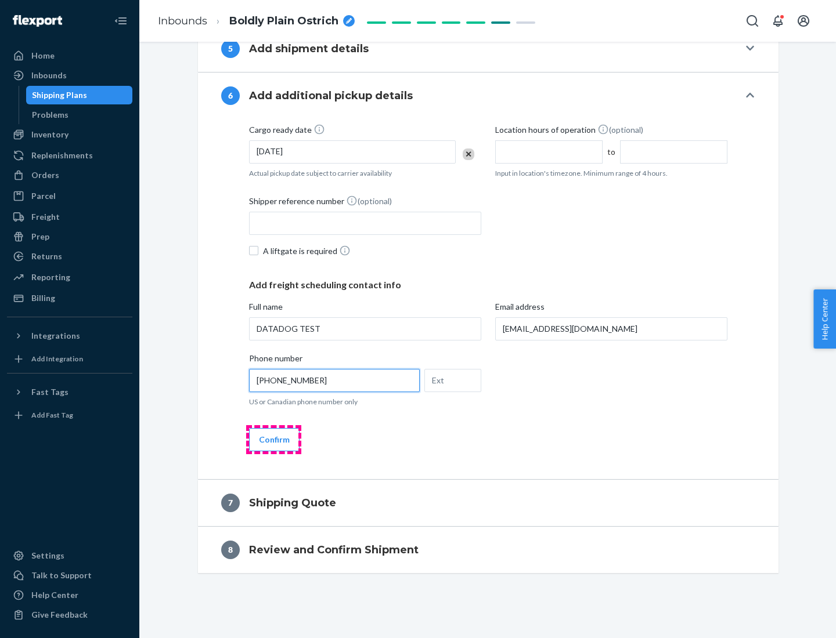
type input "[PHONE_NUMBER]"
click at [273, 439] on button "Confirm" at bounding box center [274, 439] width 50 height 23
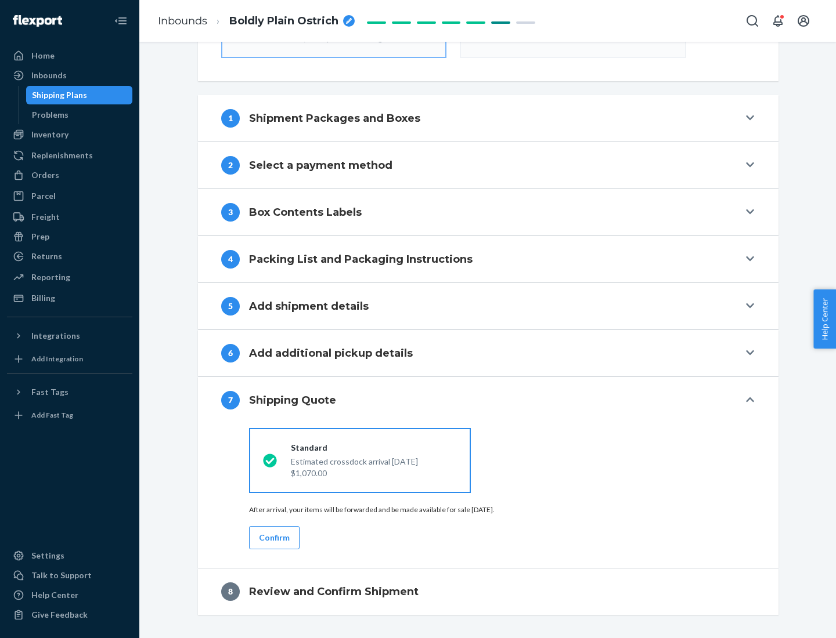
scroll to position [416, 0]
